Goal: Task Accomplishment & Management: Complete application form

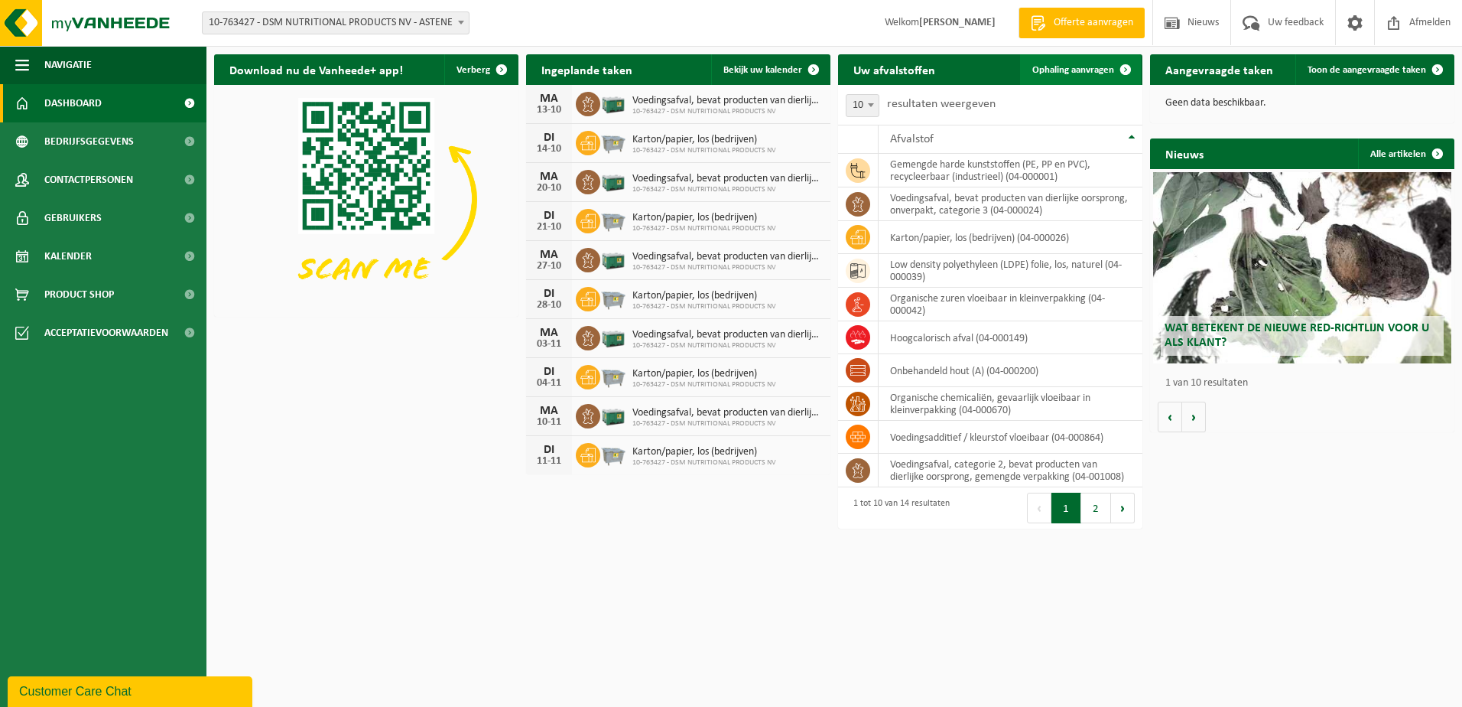
click at [1076, 67] on span "Ophaling aanvragen" at bounding box center [1073, 70] width 82 height 10
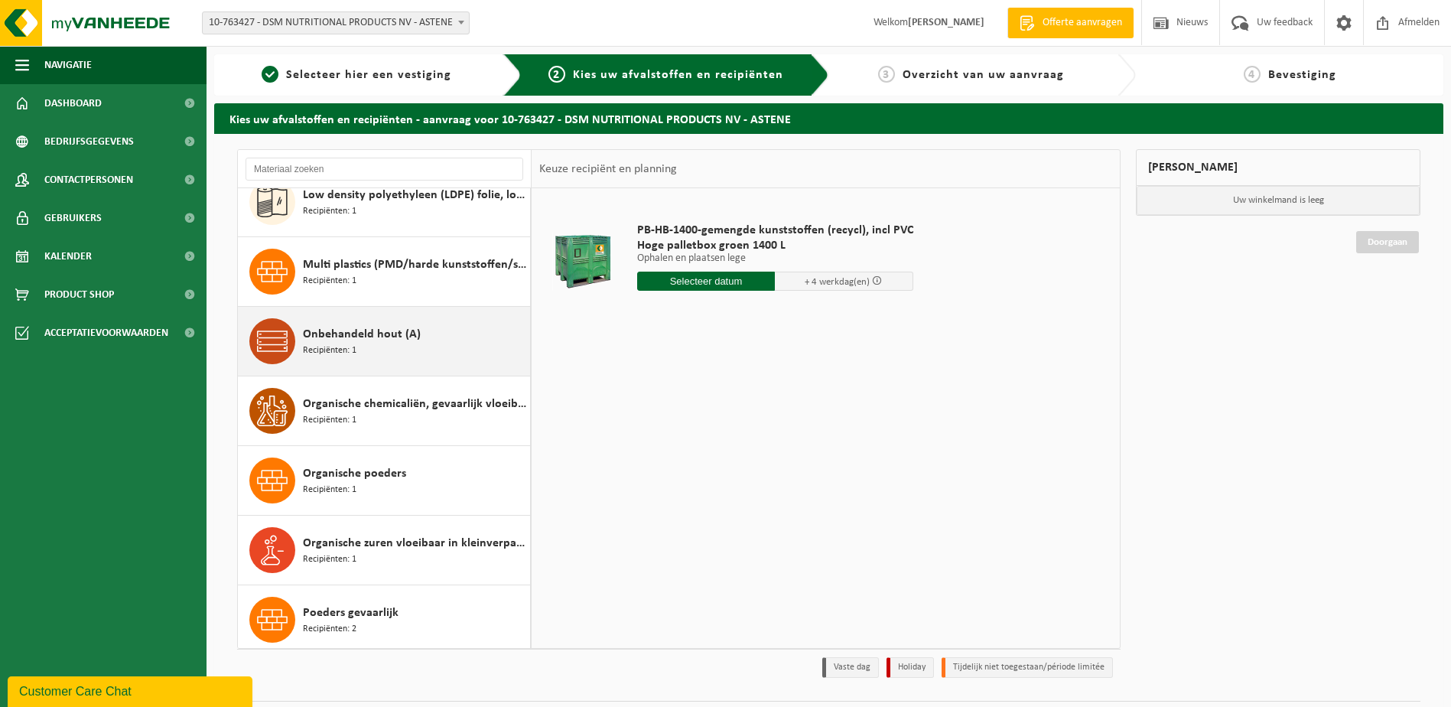
click at [375, 355] on div "Onbehandeld hout (A) Recipiënten: 1" at bounding box center [414, 341] width 223 height 46
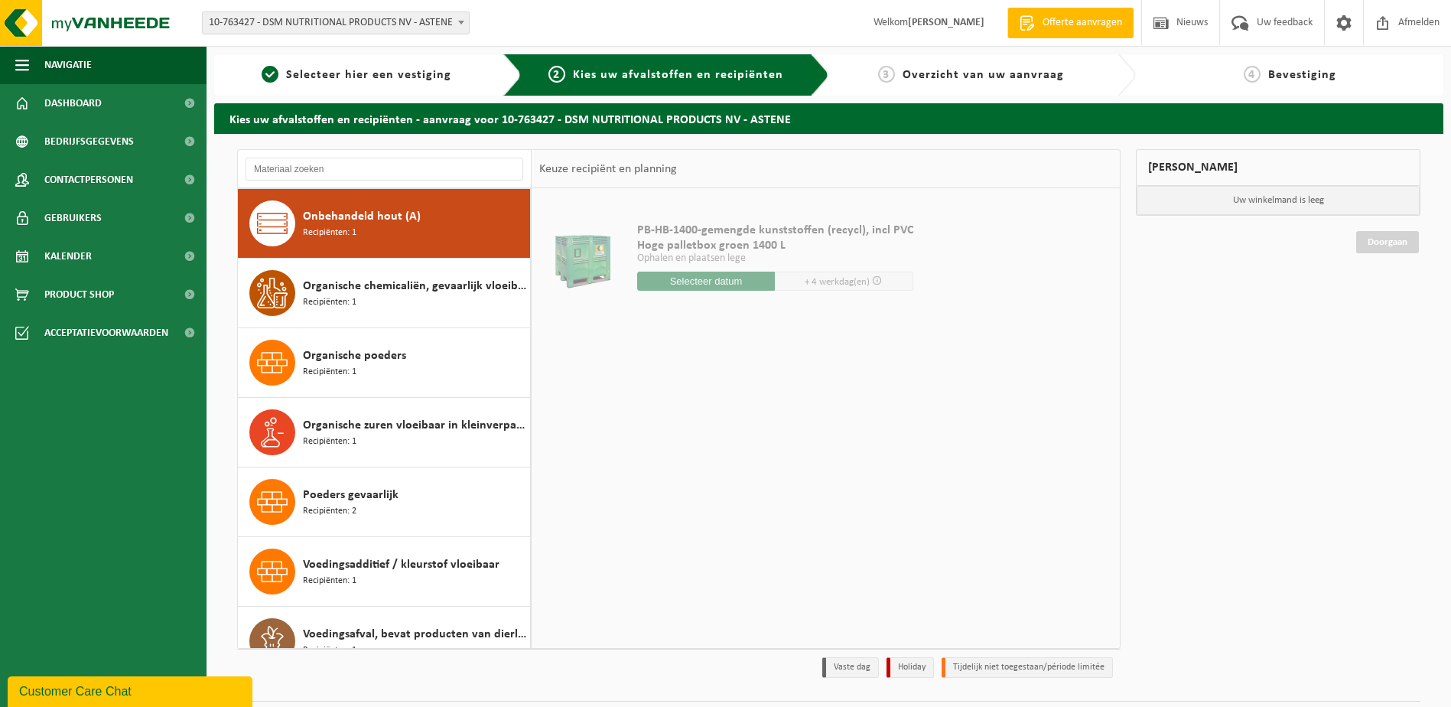
scroll to position [348, 0]
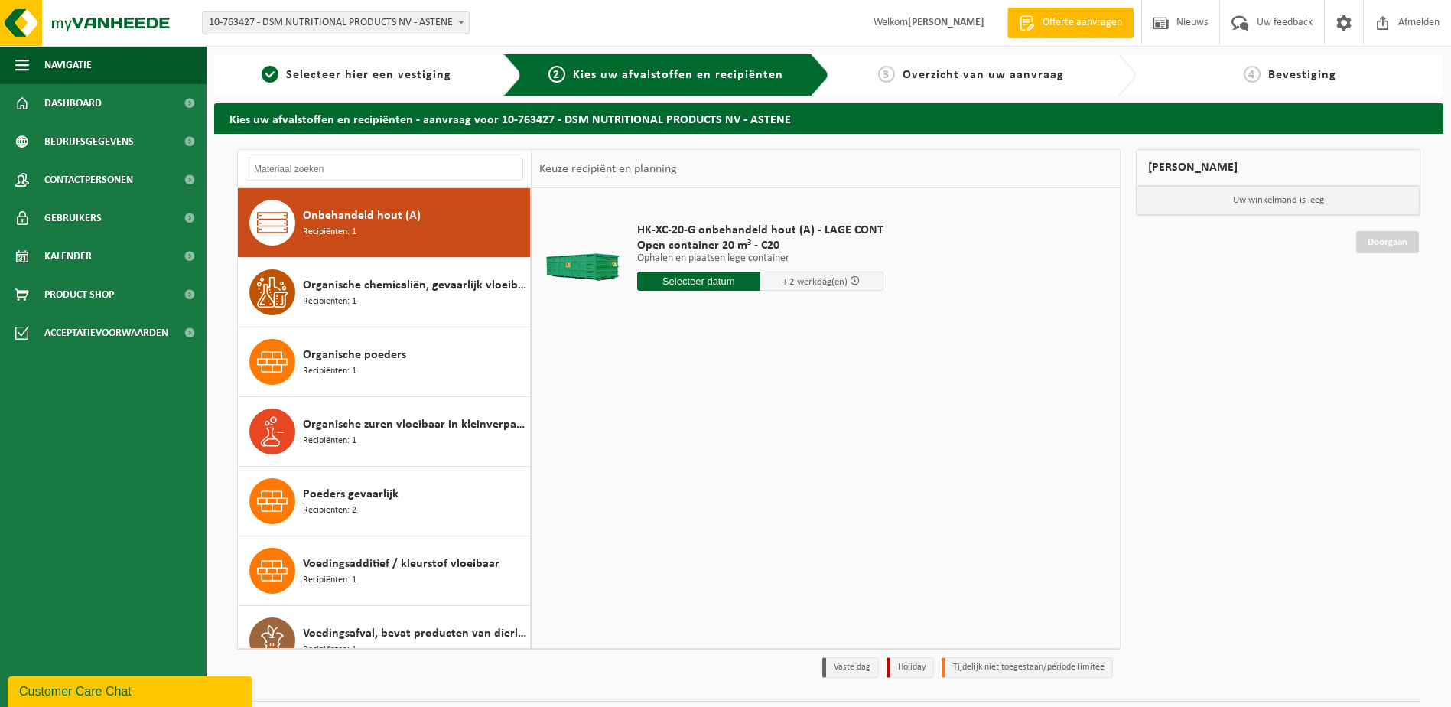
click at [689, 281] on input "text" at bounding box center [698, 280] width 123 height 19
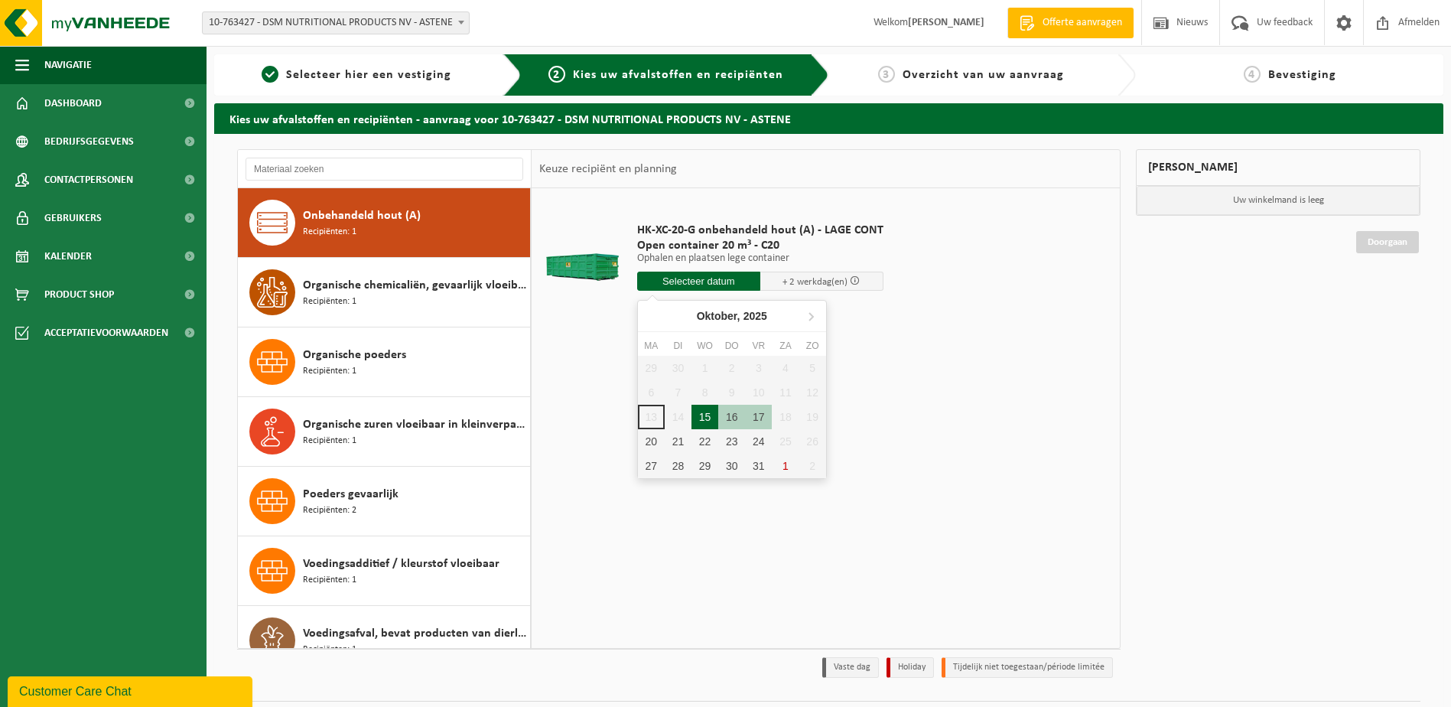
click at [707, 414] on div "15" at bounding box center [704, 417] width 27 height 24
type input "Van 2025-10-15"
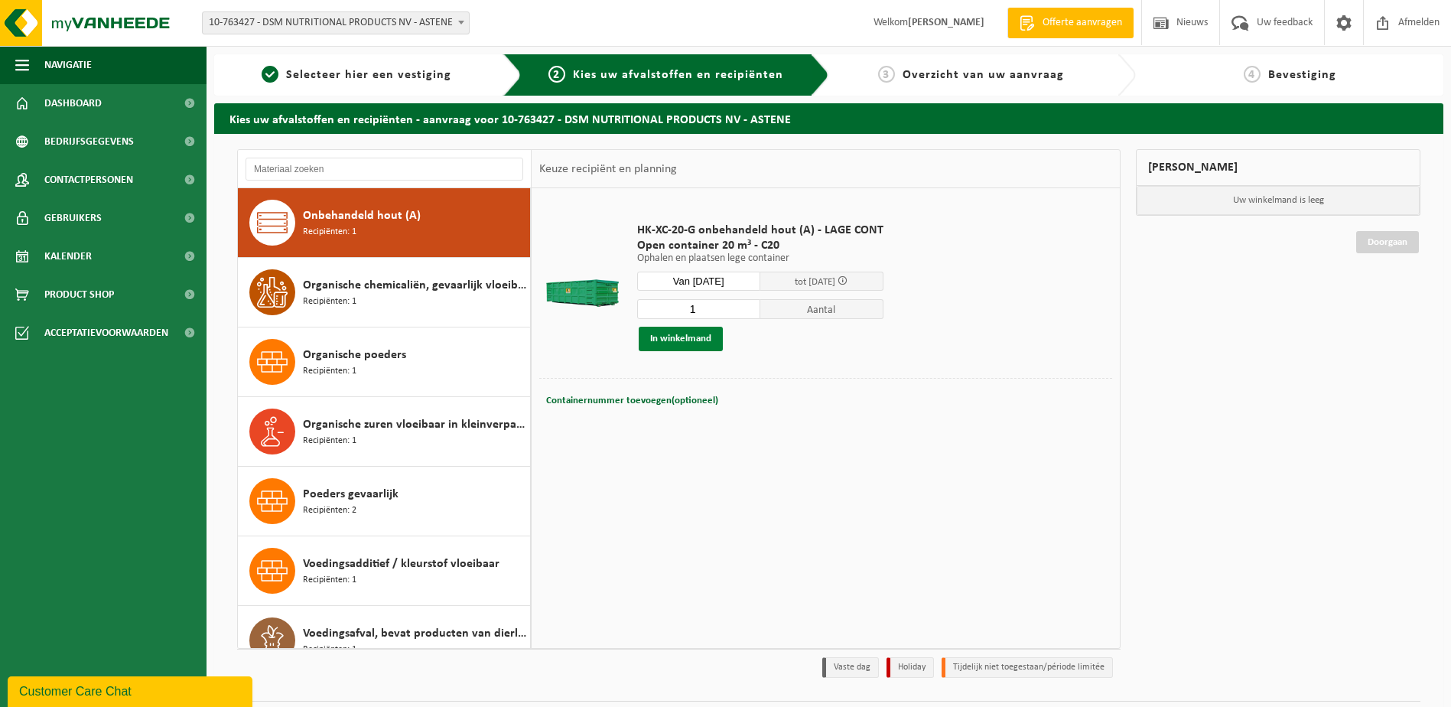
click at [711, 345] on button "In winkelmand" at bounding box center [681, 339] width 84 height 24
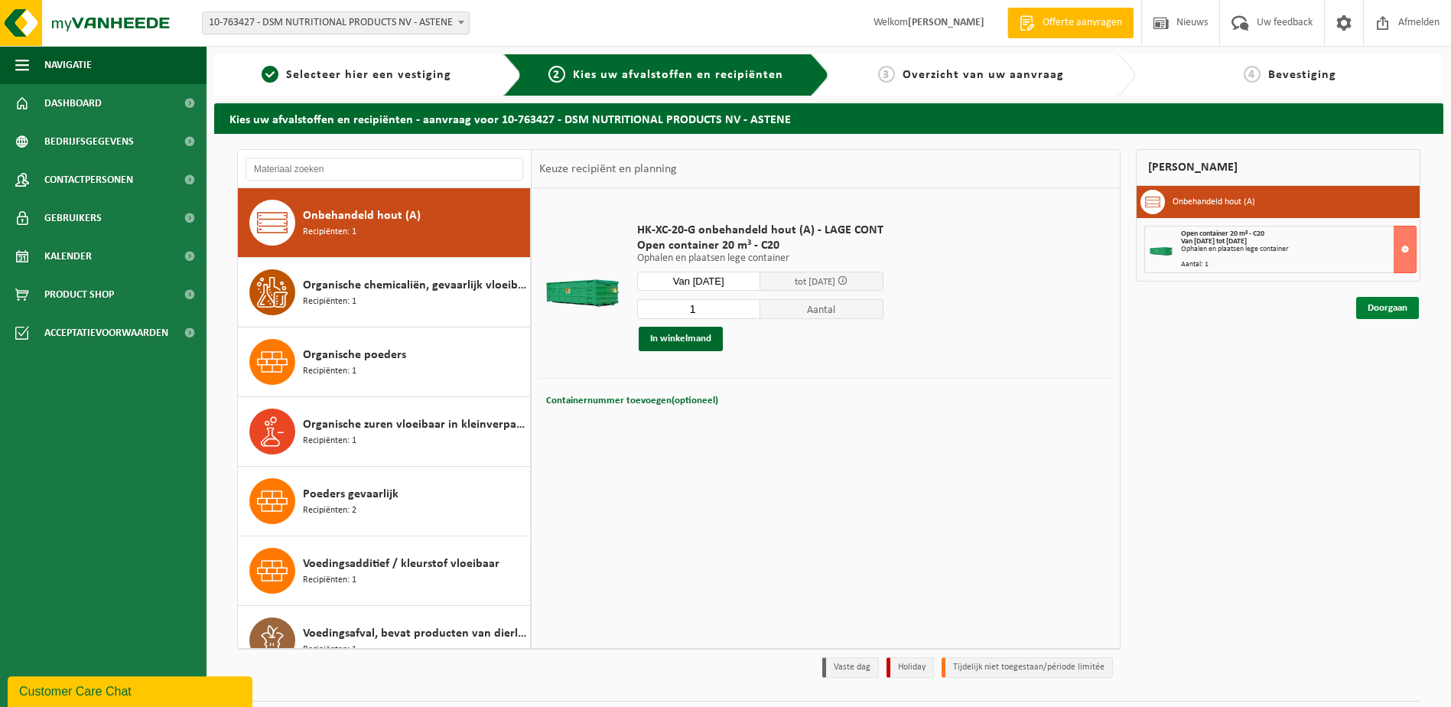
click at [1391, 307] on link "Doorgaan" at bounding box center [1387, 308] width 63 height 22
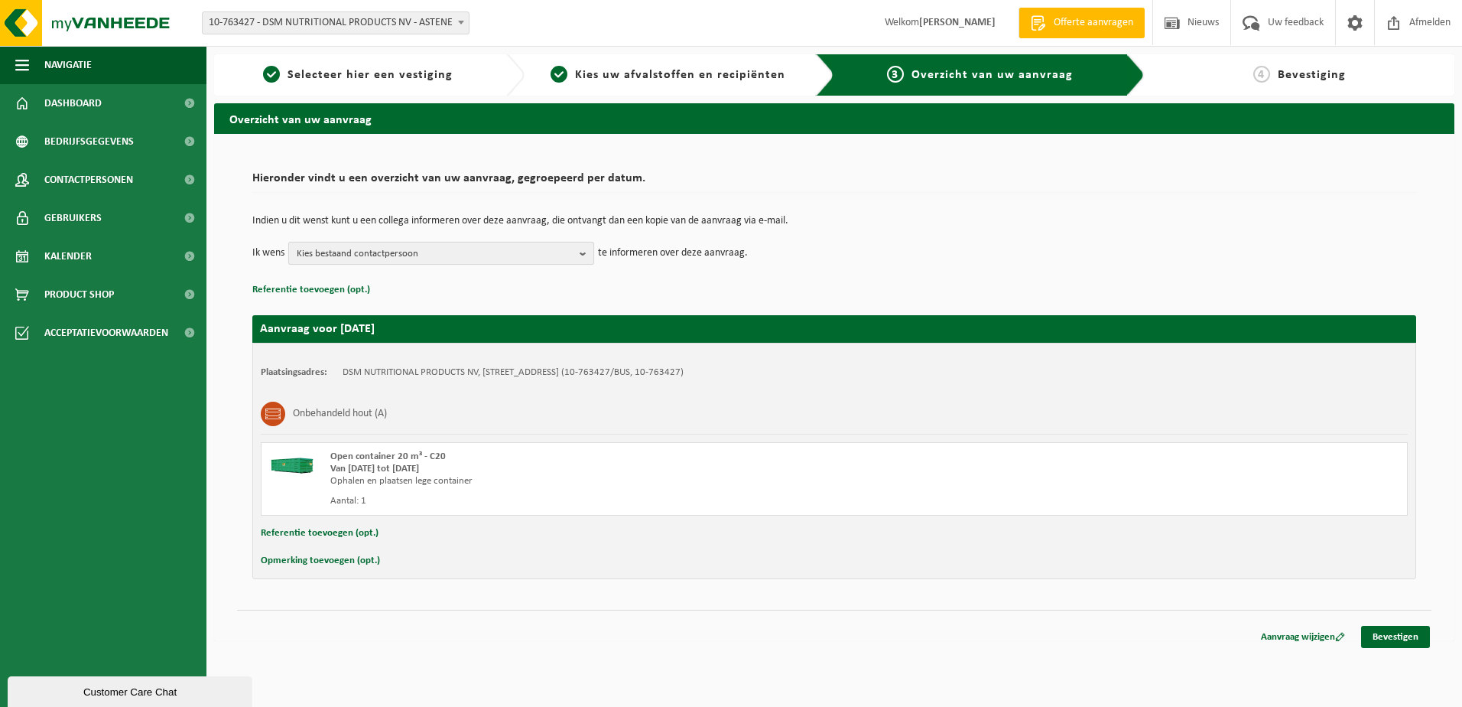
click at [577, 246] on button "Kies bestaand contactpersoon" at bounding box center [441, 253] width 306 height 23
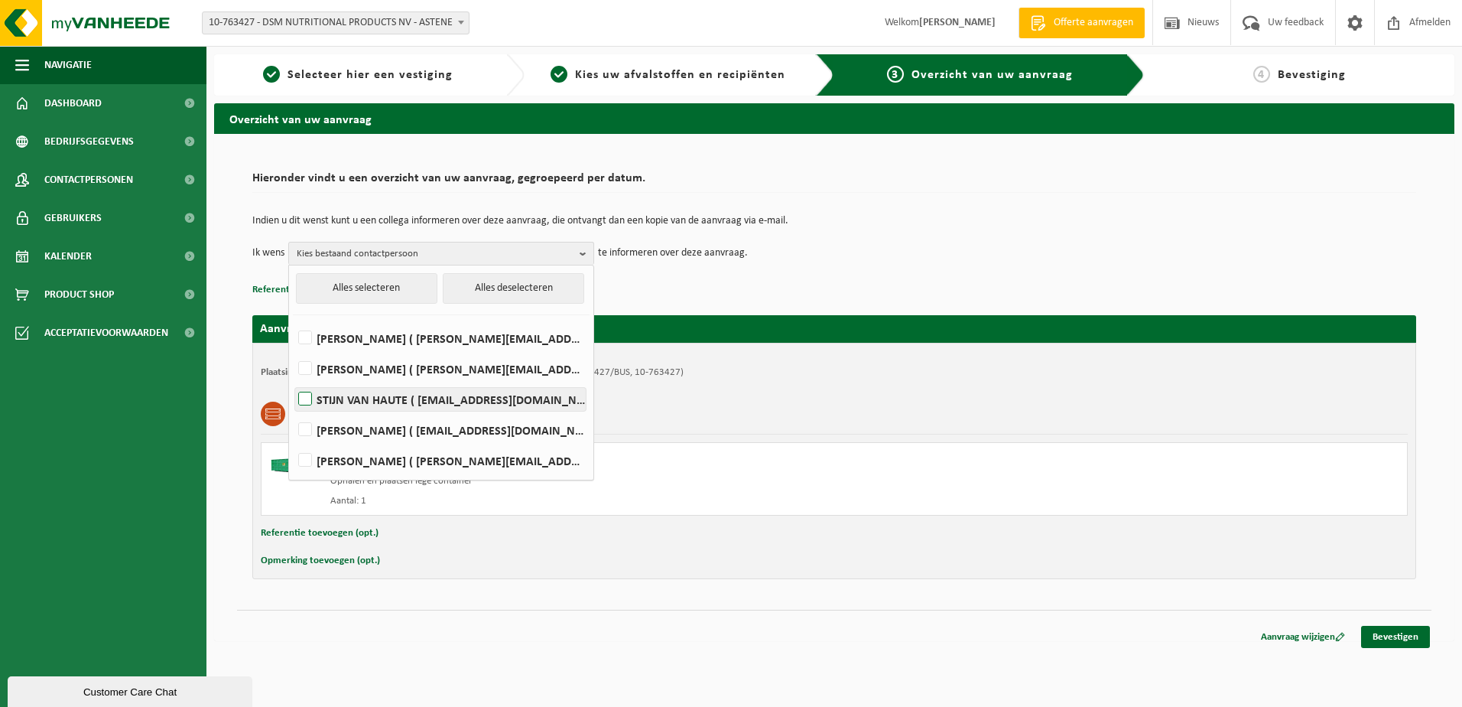
click at [402, 407] on label "STIJN VAN HAUTE ( stijn.van-haute@dsm.com )" at bounding box center [440, 399] width 291 height 23
click at [293, 380] on input "STIJN VAN HAUTE ( stijn.van-haute@dsm.com )" at bounding box center [292, 379] width 1 height 1
checkbox input "true"
click at [385, 434] on label "Peter Van Hoe ( deinze.warehouse@dsm.com )" at bounding box center [440, 429] width 291 height 23
click at [293, 411] on input "Peter Van Hoe ( deinze.warehouse@dsm.com )" at bounding box center [292, 410] width 1 height 1
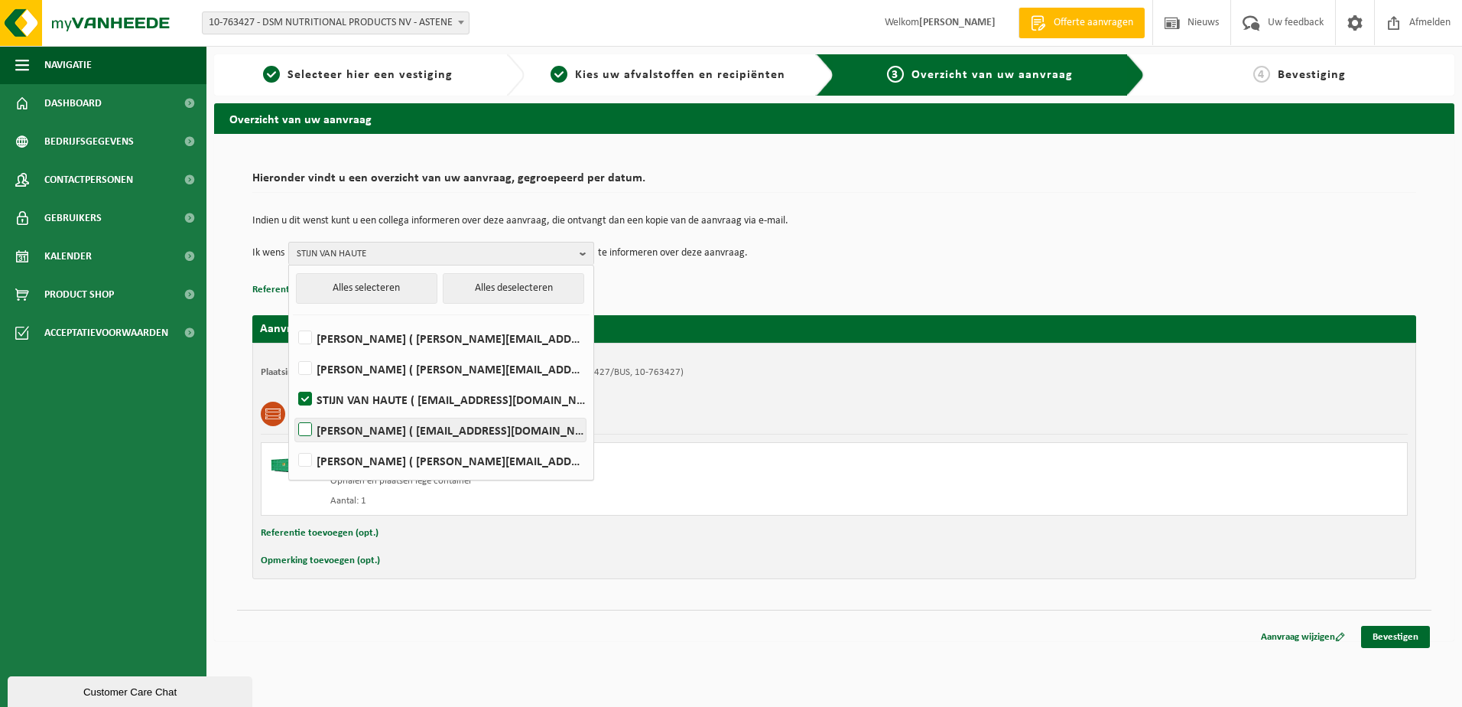
checkbox input "true"
click at [1421, 639] on link "Bevestigen" at bounding box center [1395, 637] width 69 height 22
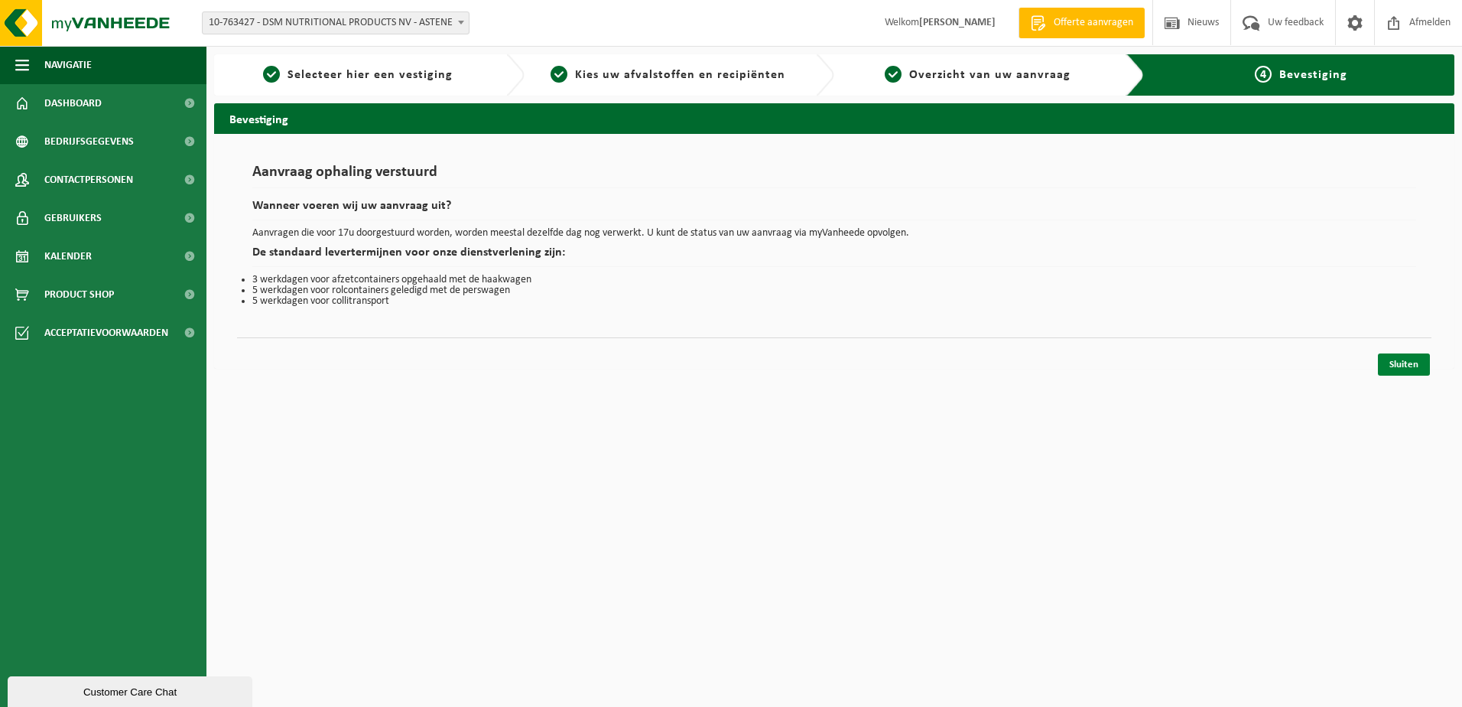
click at [1413, 359] on link "Sluiten" at bounding box center [1404, 364] width 52 height 22
